Goal: Check status: Check status

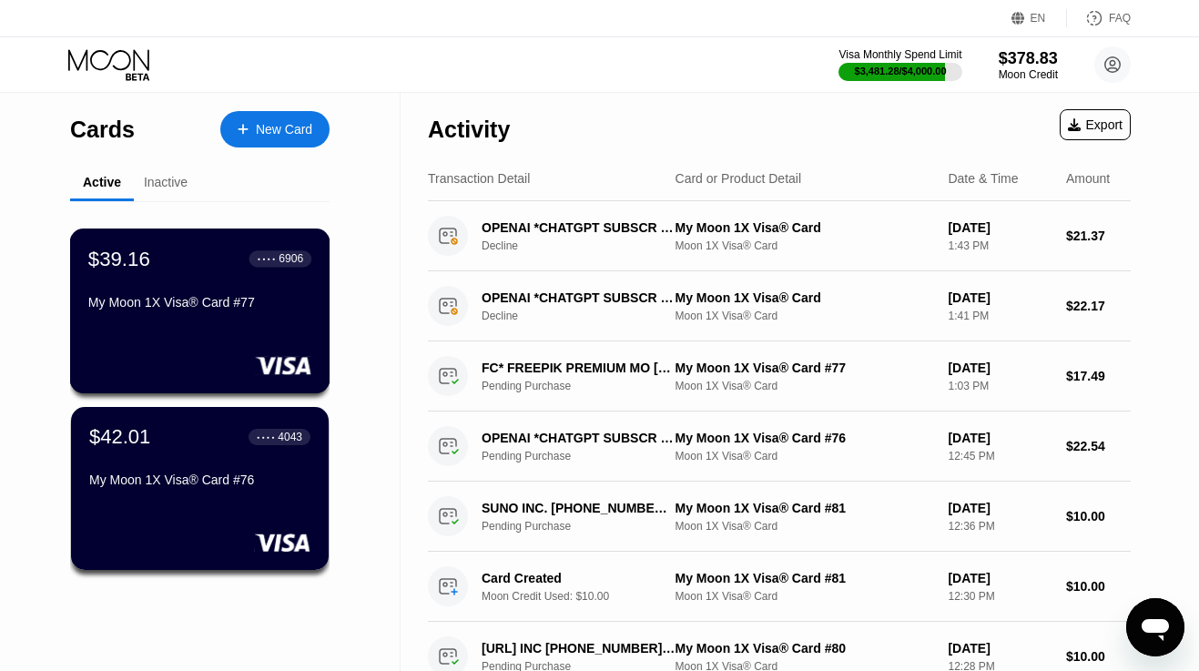
click at [170, 341] on div "$39.16 ● ● ● ● 6906 My Moon 1X Visa® Card #77" at bounding box center [200, 311] width 260 height 165
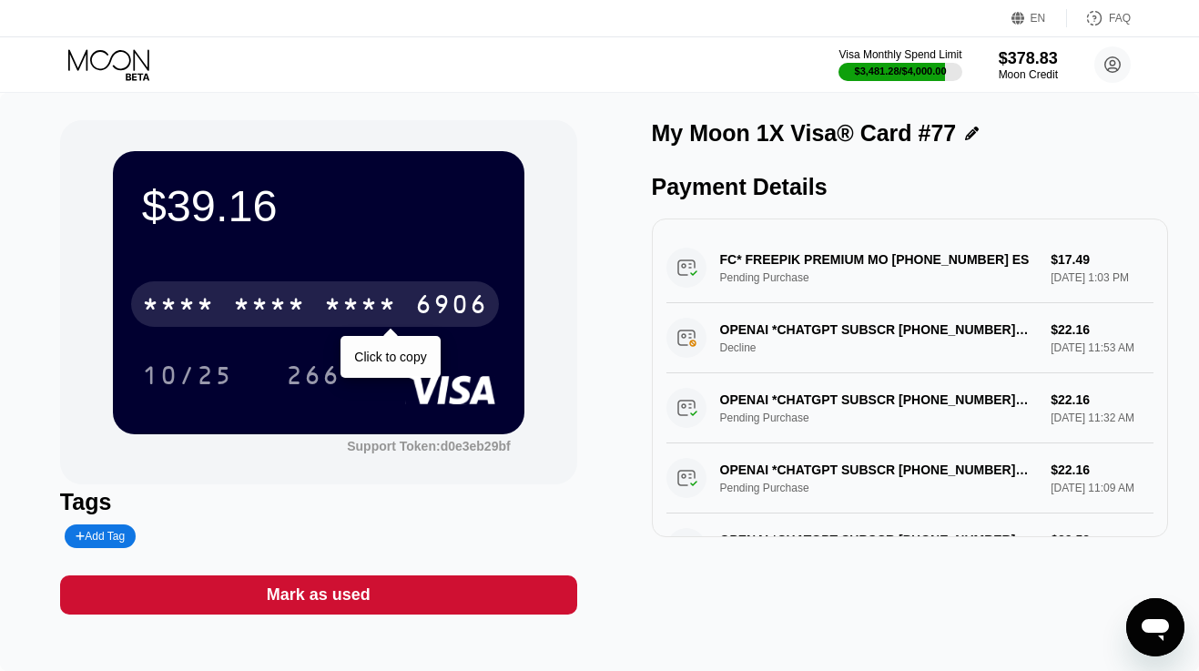
click at [252, 312] on div "* * * *" at bounding box center [269, 306] width 73 height 29
click at [252, 312] on div "6500" at bounding box center [269, 306] width 73 height 29
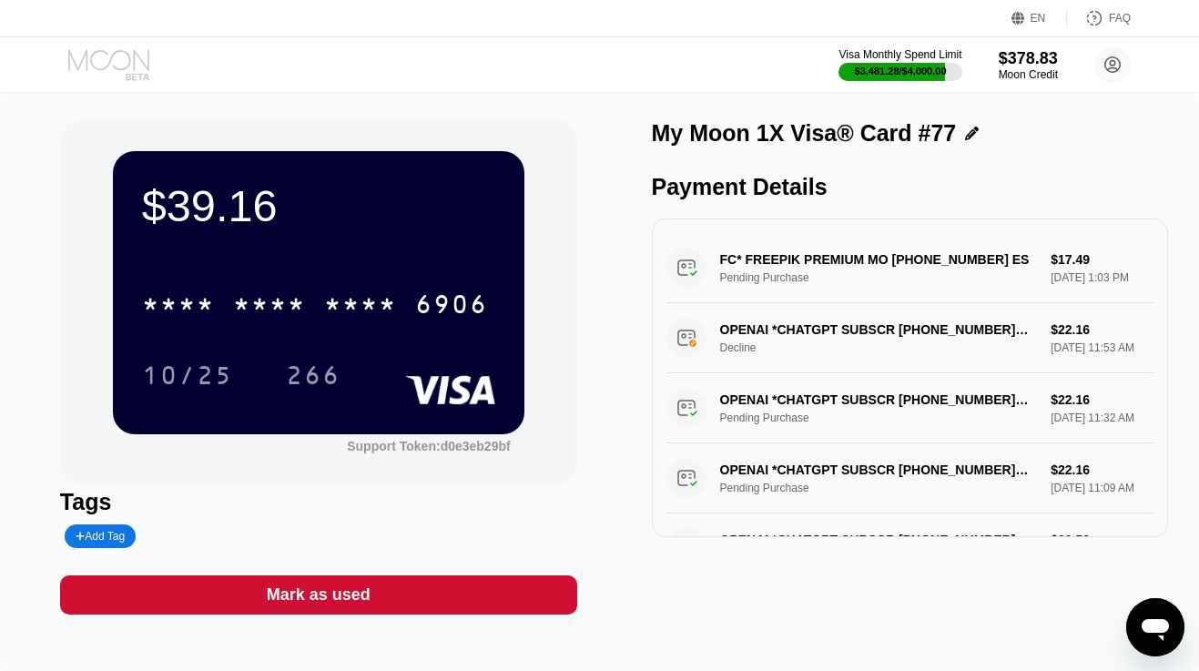
click at [121, 75] on icon at bounding box center [110, 65] width 85 height 32
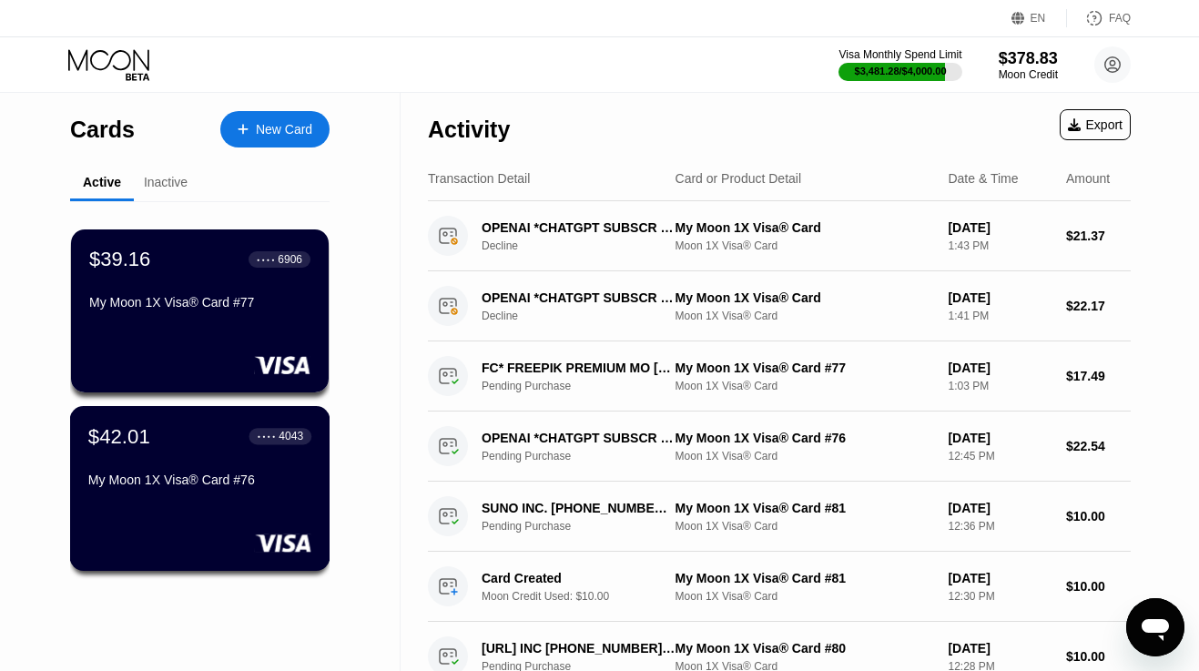
click at [180, 480] on div "My Moon 1X Visa® Card #76" at bounding box center [199, 480] width 223 height 15
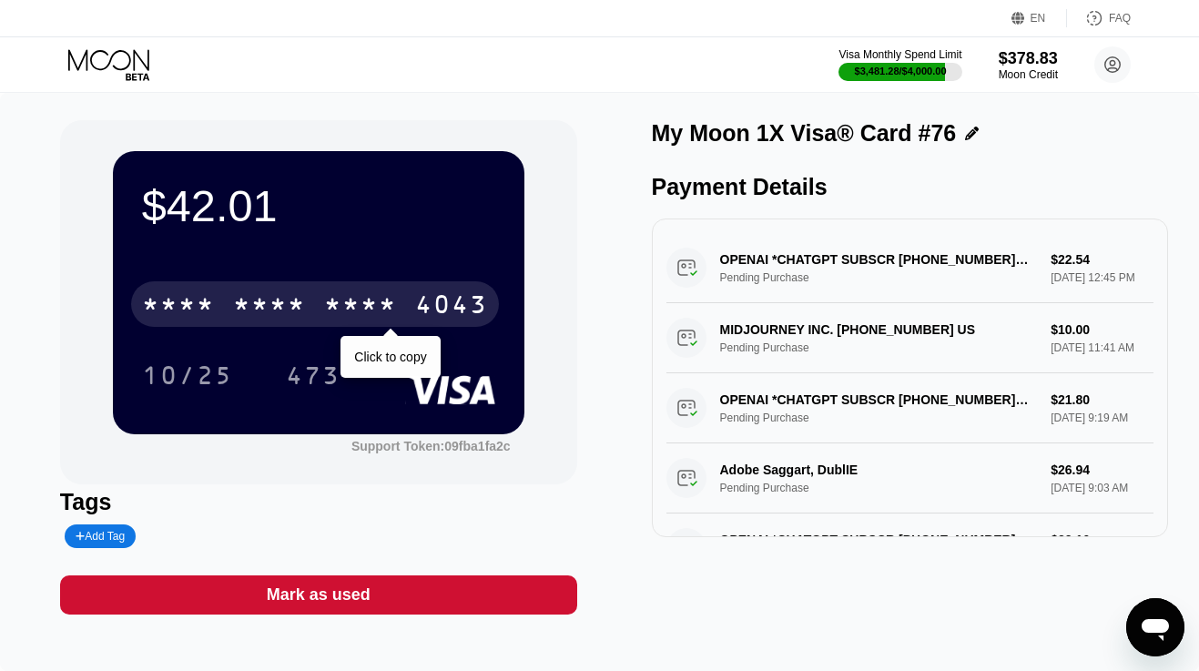
click at [179, 310] on div "* * * *" at bounding box center [178, 306] width 73 height 29
click at [179, 310] on div "4513" at bounding box center [178, 306] width 73 height 29
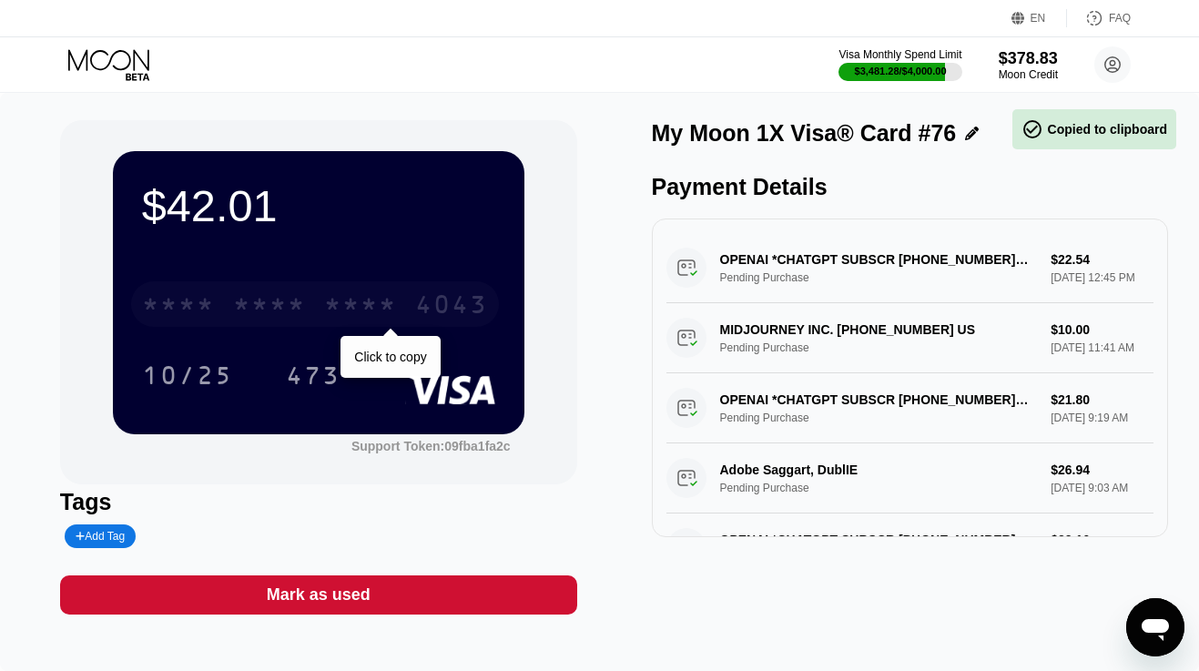
click at [179, 310] on div "* * * *" at bounding box center [178, 306] width 73 height 29
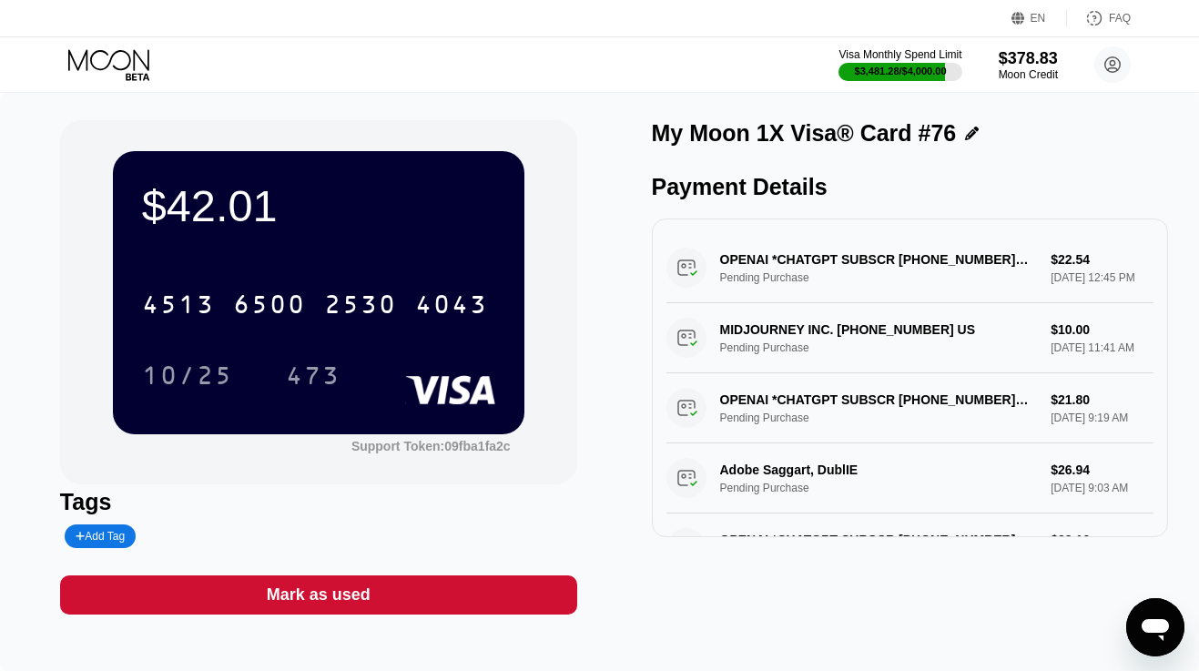
click at [127, 66] on icon at bounding box center [108, 59] width 81 height 21
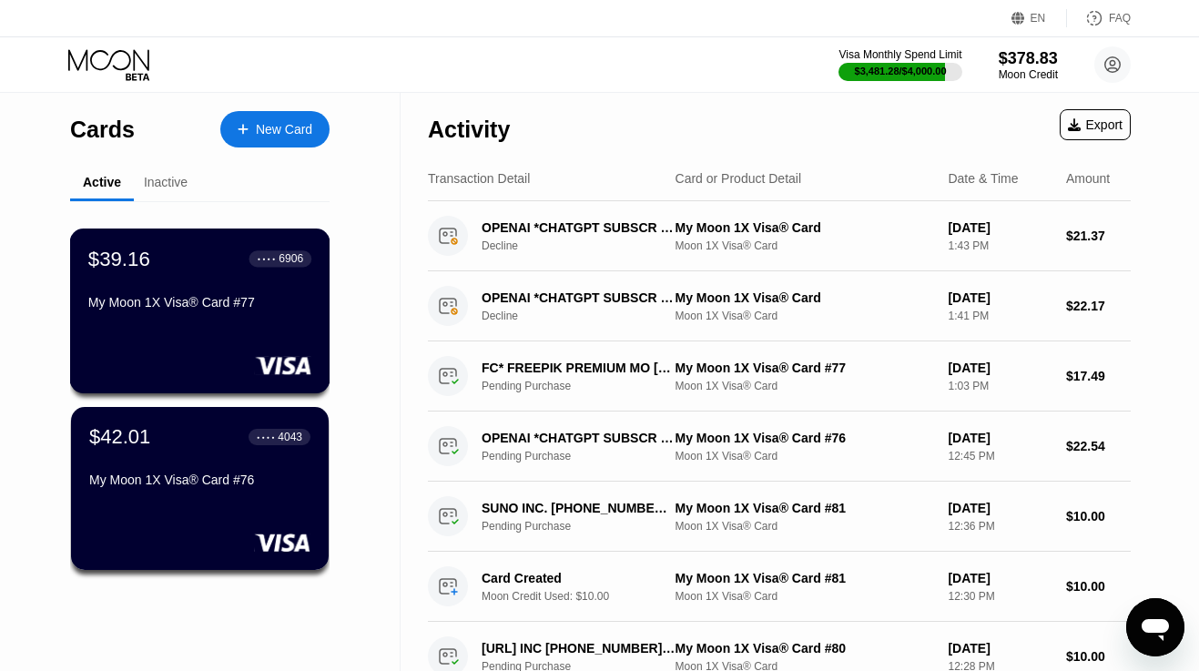
click at [169, 322] on div "$39.16 ● ● ● ● 6906 My Moon 1X Visa® Card #77" at bounding box center [200, 311] width 260 height 165
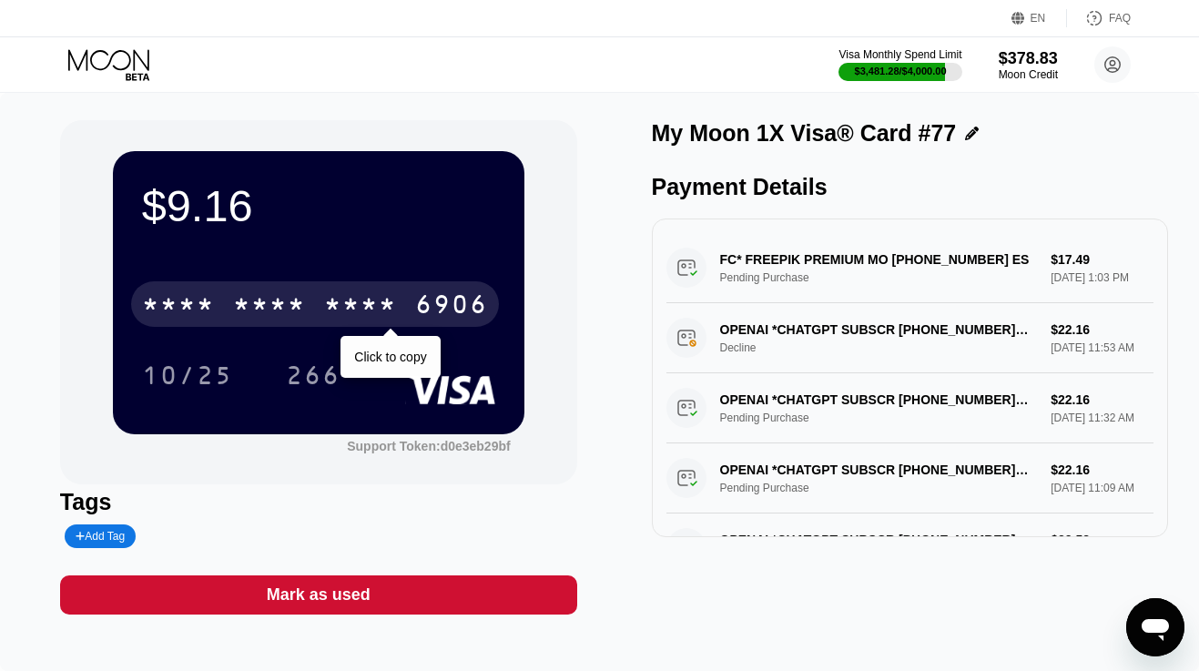
click at [249, 301] on div "* * * *" at bounding box center [269, 306] width 73 height 29
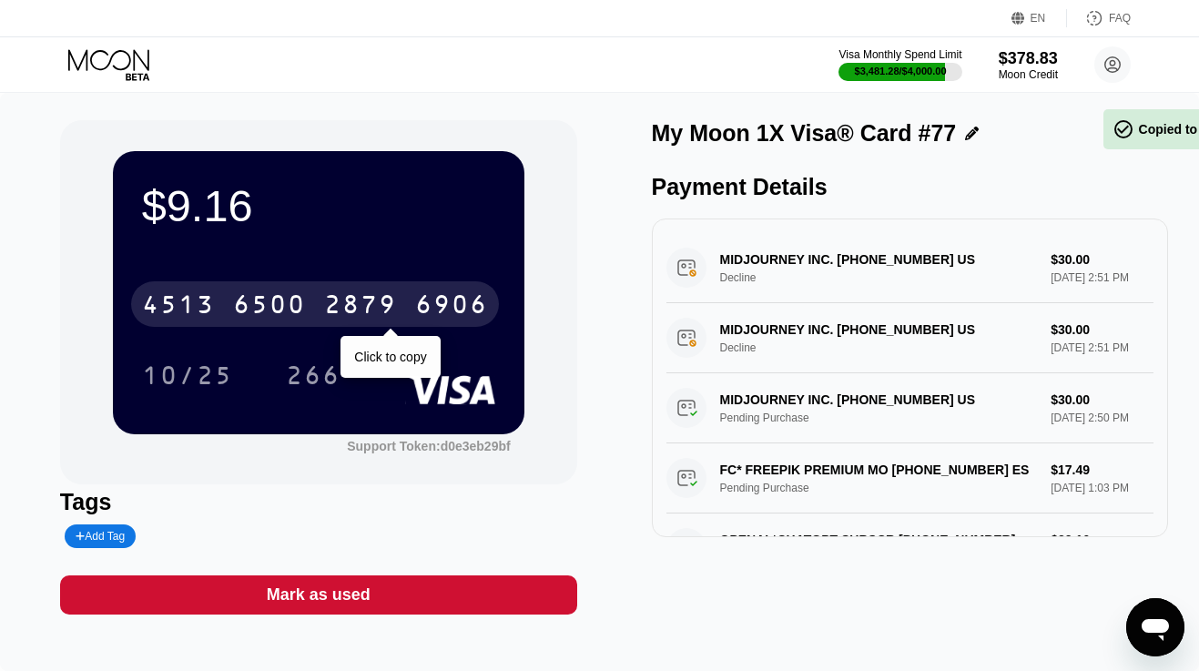
click at [249, 301] on div "6500" at bounding box center [269, 306] width 73 height 29
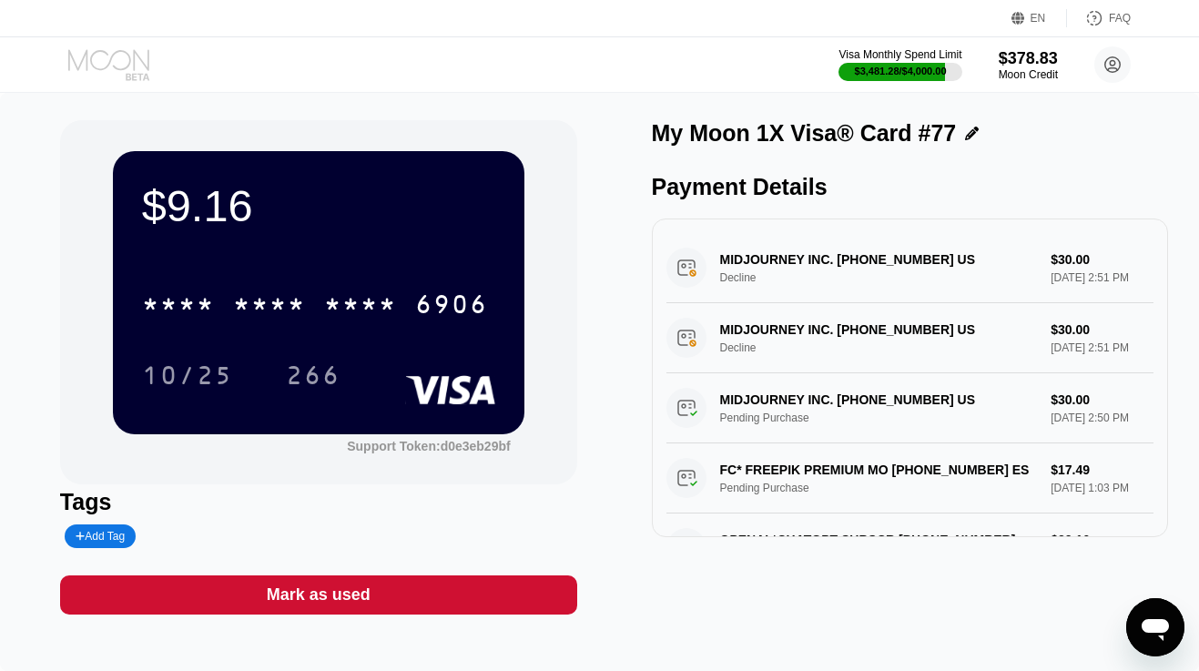
click at [114, 63] on icon at bounding box center [110, 65] width 85 height 32
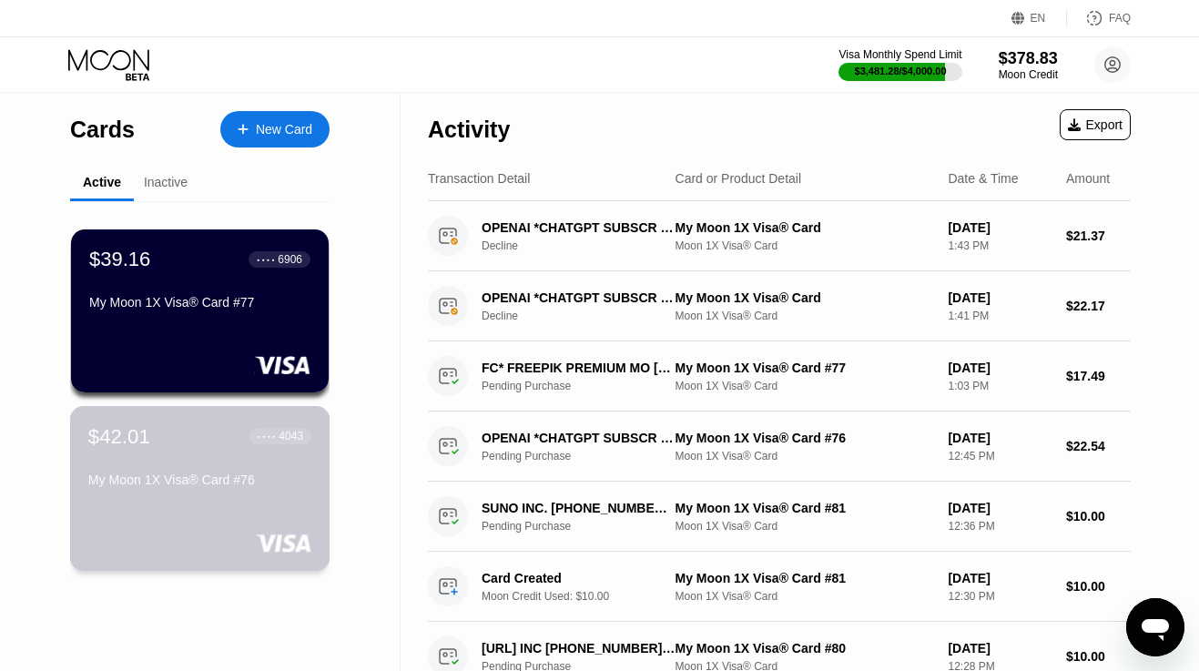
click at [185, 483] on div "My Moon 1X Visa® Card #76" at bounding box center [199, 480] width 223 height 15
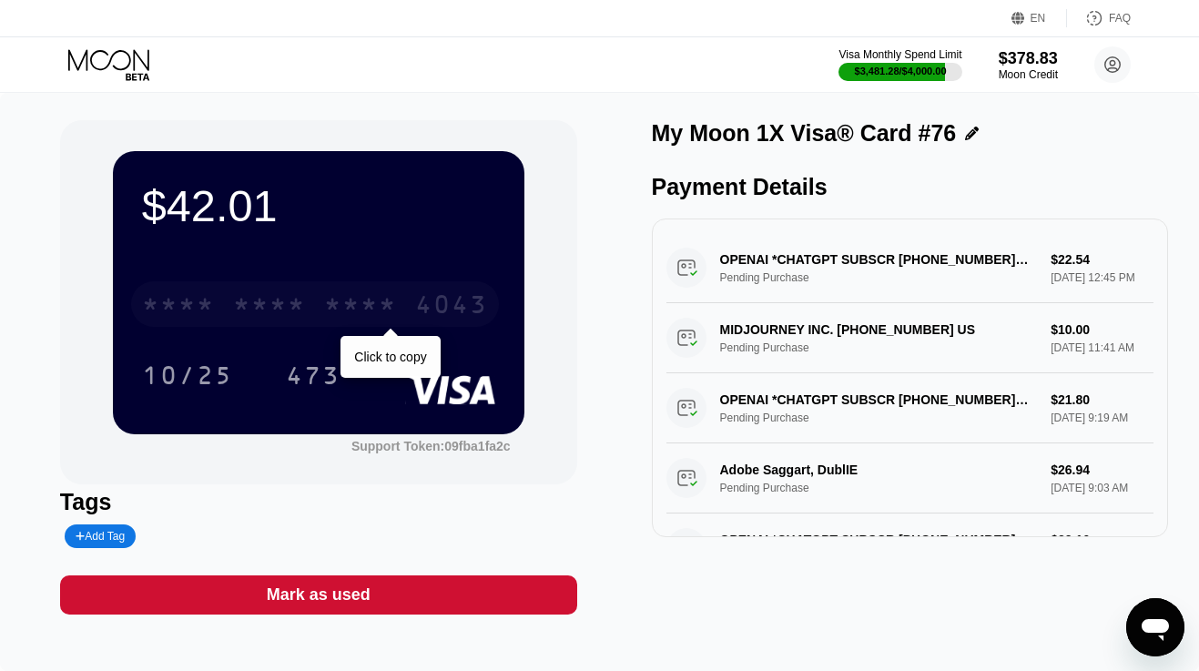
click at [209, 301] on div "* * * *" at bounding box center [178, 306] width 73 height 29
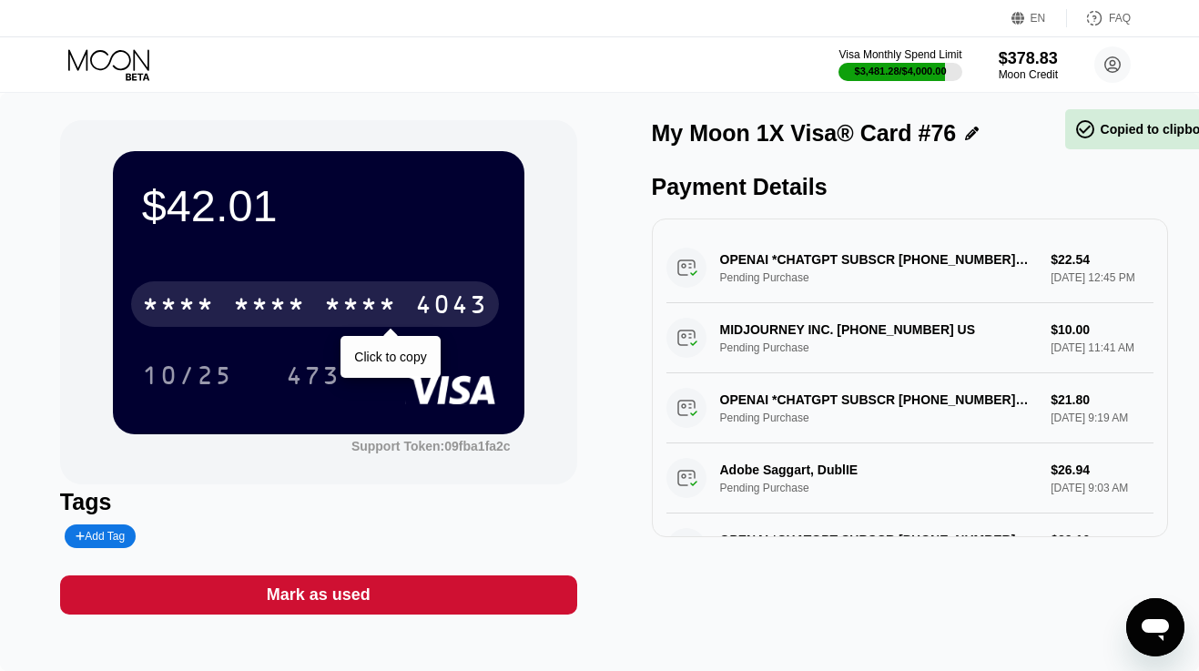
click at [209, 301] on div "* * * *" at bounding box center [178, 306] width 73 height 29
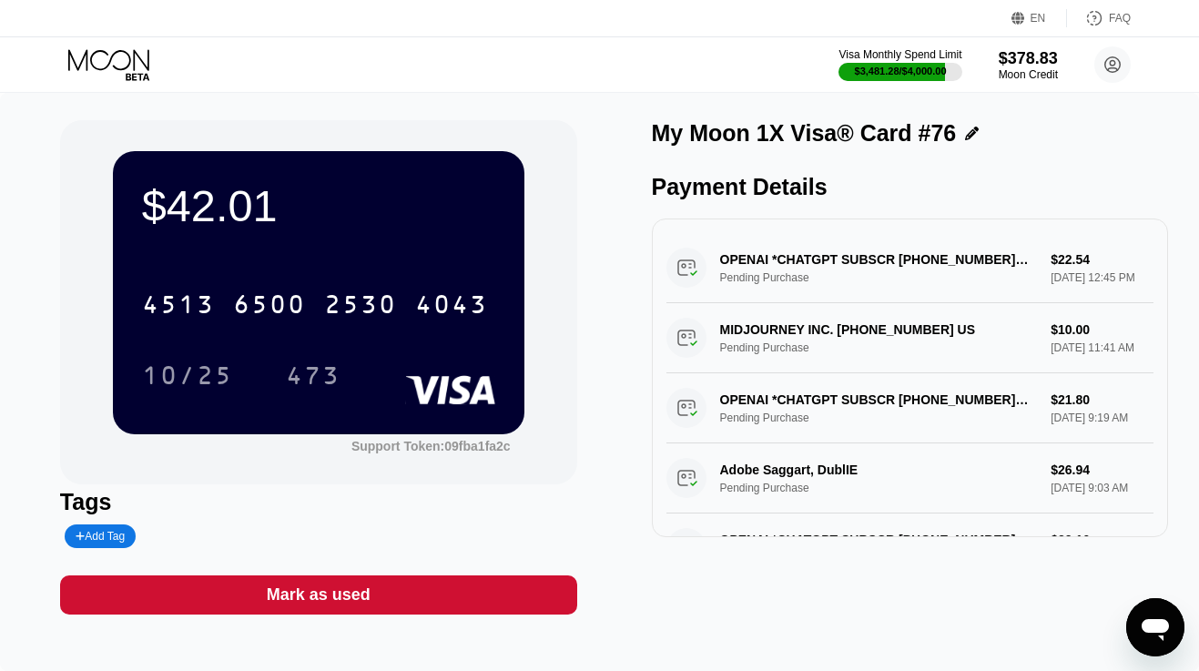
click at [120, 56] on icon at bounding box center [110, 65] width 85 height 32
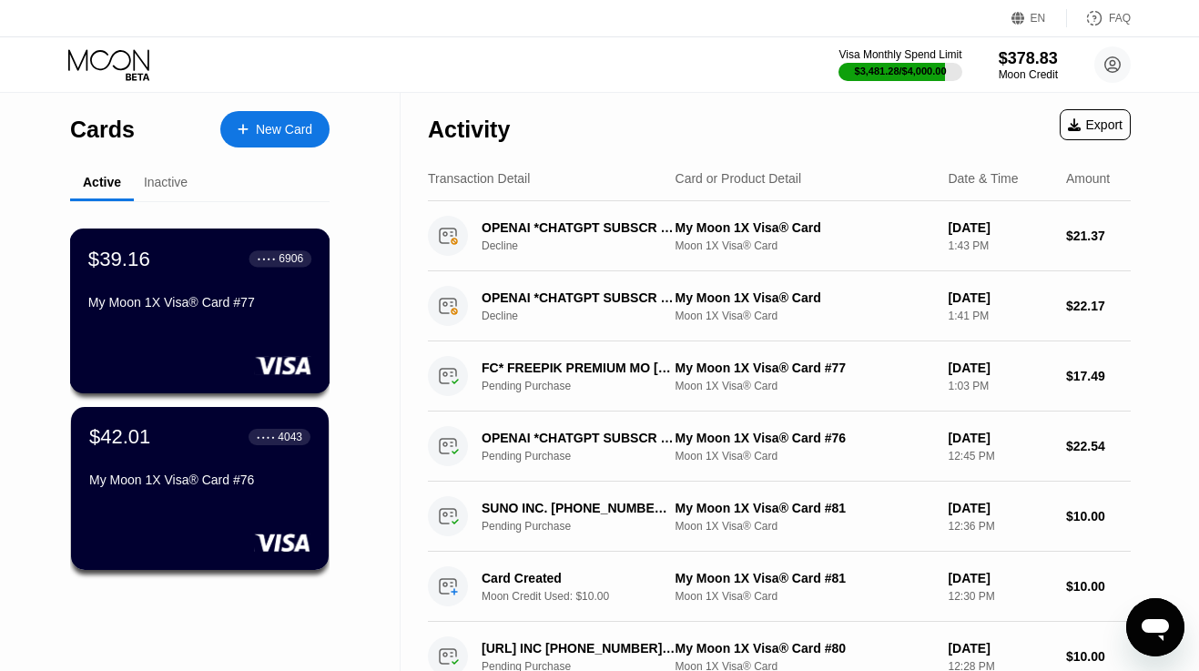
click at [173, 277] on div "$39.16 ● ● ● ● 6906 My Moon 1X Visa® Card #77" at bounding box center [199, 282] width 223 height 70
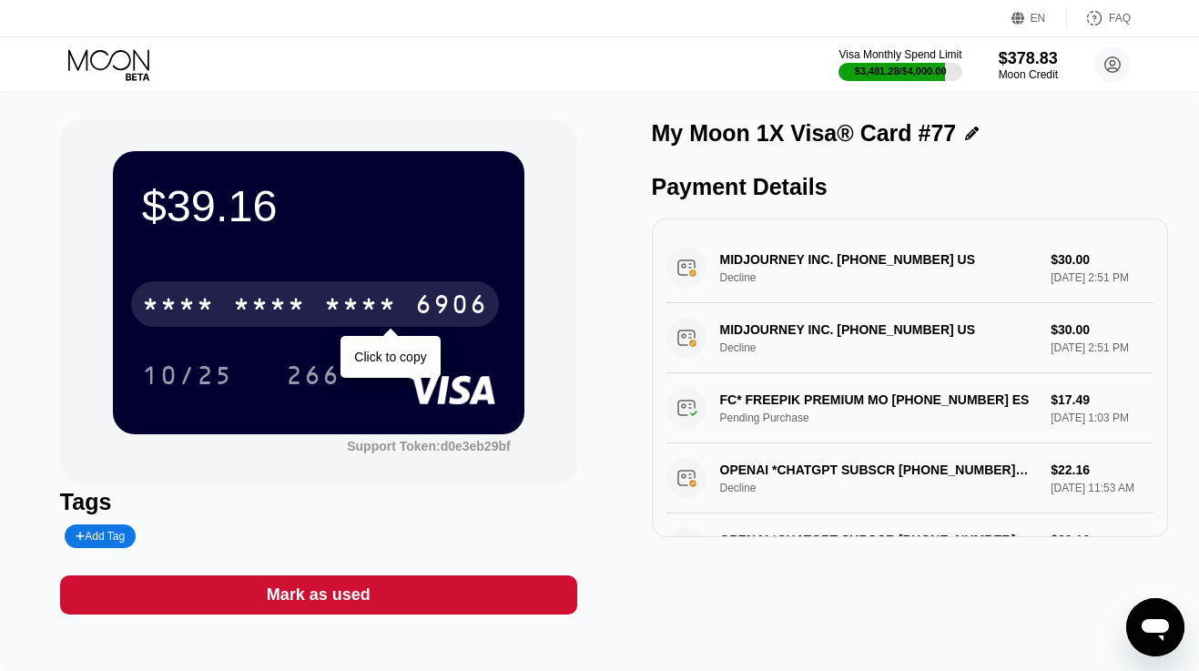
click at [200, 309] on div "* * * *" at bounding box center [178, 306] width 73 height 29
click at [200, 309] on div "4513" at bounding box center [178, 306] width 73 height 29
click at [269, 310] on div "* * * *" at bounding box center [269, 306] width 73 height 29
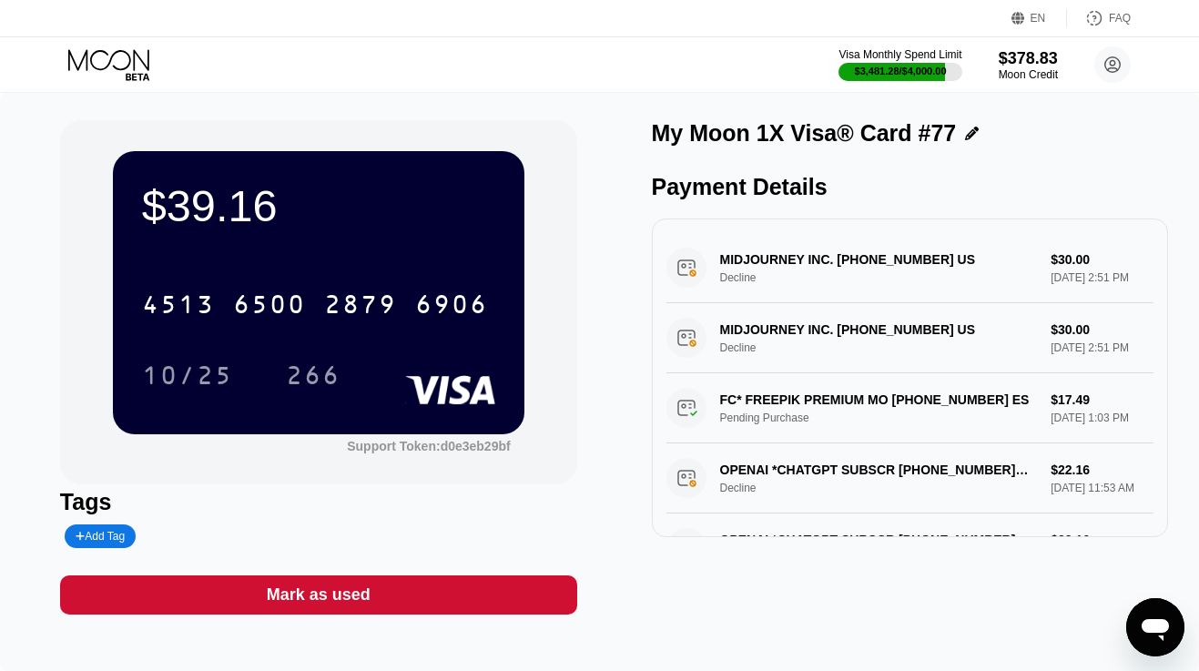
click at [126, 58] on icon at bounding box center [110, 65] width 85 height 32
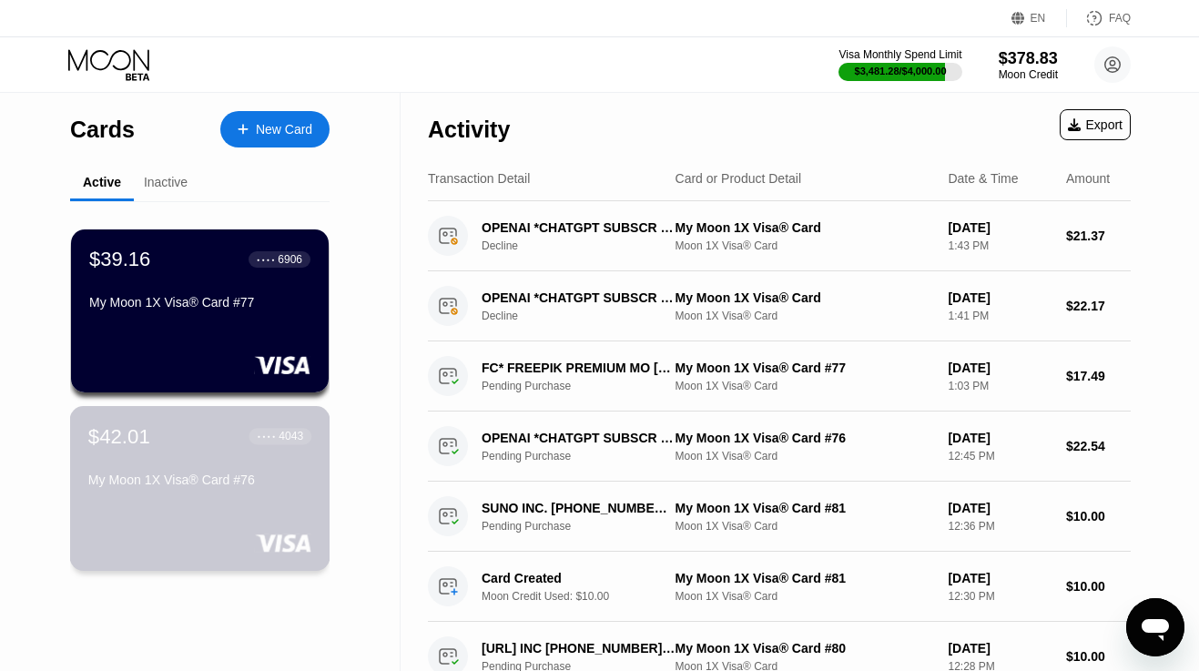
click at [173, 432] on div "$42.01 ● ● ● ● 4043" at bounding box center [199, 436] width 223 height 24
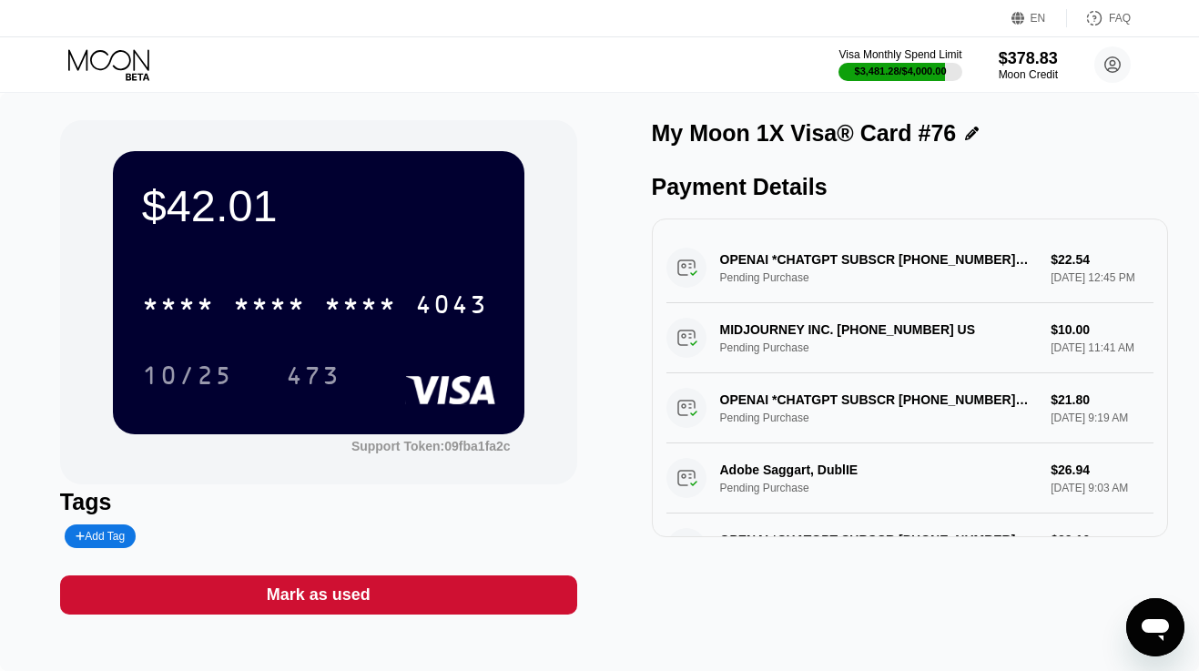
click at [117, 51] on icon at bounding box center [108, 59] width 81 height 21
